Goal: Information Seeking & Learning: Find specific fact

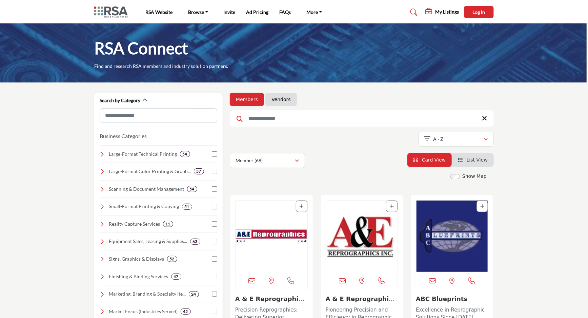
click at [356, 134] on div "Showing 42 results out of 68 A - Z" at bounding box center [362, 140] width 264 height 17
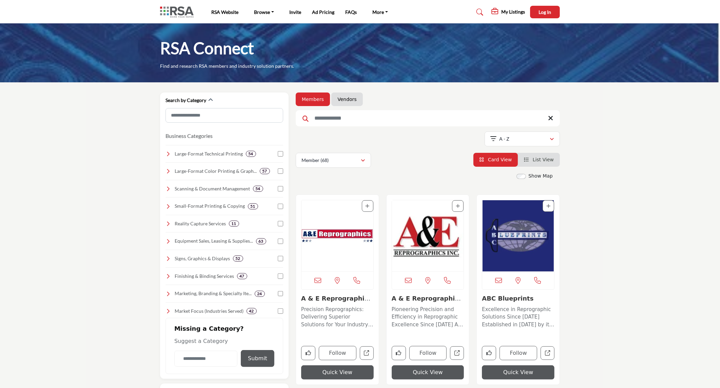
click at [348, 101] on link "Vendors" at bounding box center [346, 99] width 19 height 7
click at [347, 101] on link "Vendors" at bounding box center [346, 99] width 19 height 7
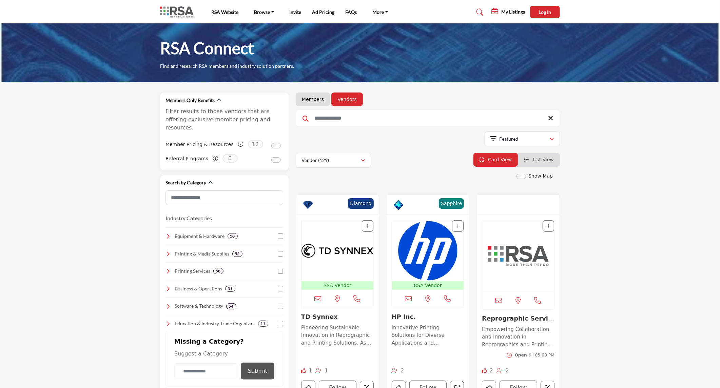
click at [372, 120] on input "Search Keyword" at bounding box center [428, 118] width 264 height 16
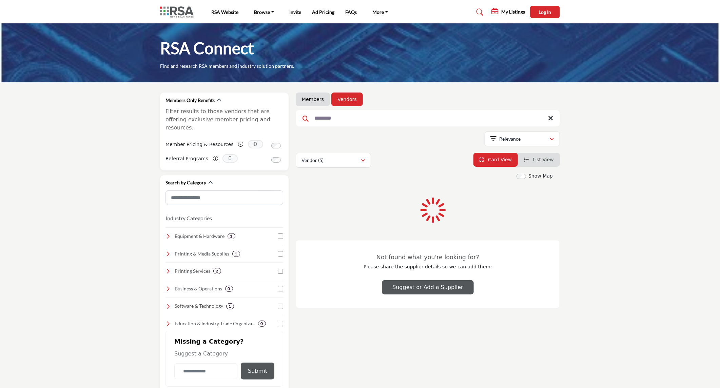
type input "********"
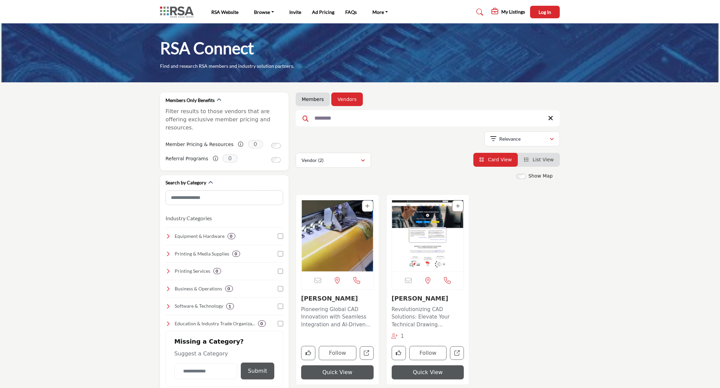
click at [337, 243] on img "Open Listing in new tab" at bounding box center [338, 235] width 72 height 71
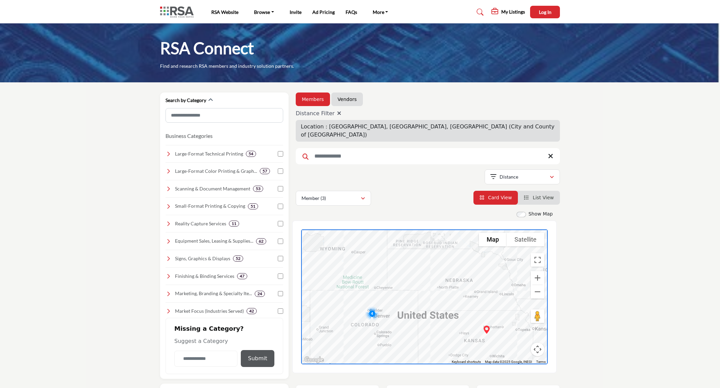
scroll to position [75, 0]
